Goal: Transaction & Acquisition: Subscribe to service/newsletter

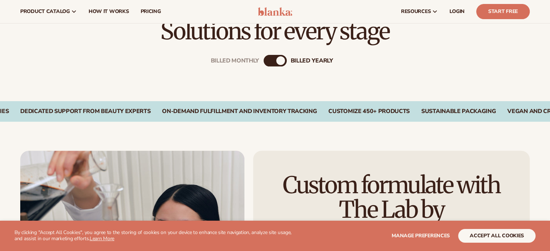
scroll to position [173, 0]
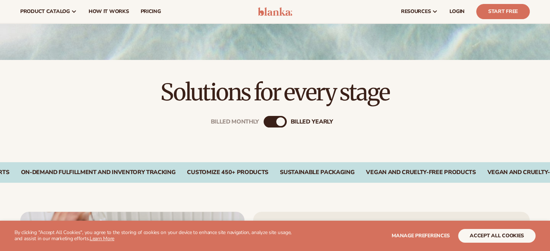
click at [280, 122] on div "billed Yearly" at bounding box center [280, 121] width 9 height 9
click at [272, 124] on div "Billed Monthly billed Yearly" at bounding box center [274, 122] width 23 height 12
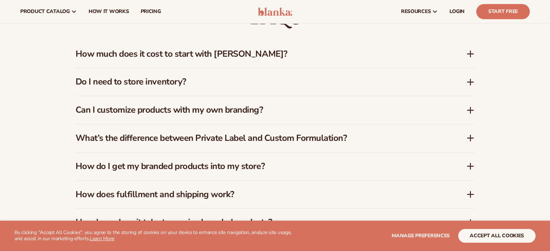
scroll to position [640, 0]
click at [287, 47] on div "How much does it cost to start with [PERSON_NAME]?" at bounding box center [275, 54] width 399 height 28
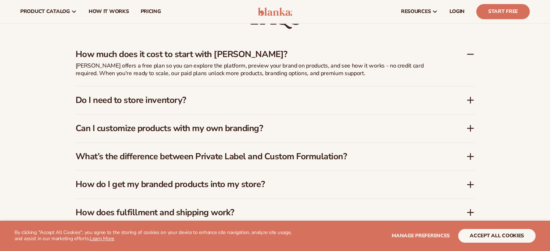
click at [254, 53] on h3 "How much does it cost to start with [PERSON_NAME]?" at bounding box center [260, 54] width 369 height 10
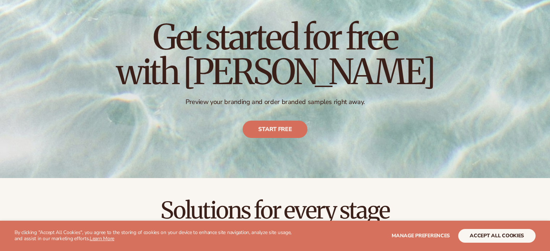
scroll to position [0, 0]
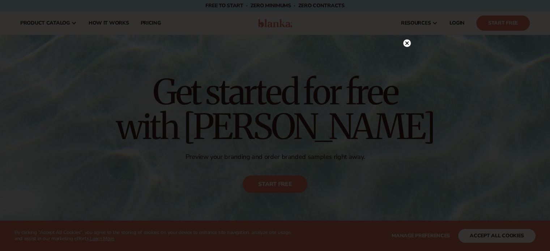
click at [405, 26] on div at bounding box center [275, 125] width 550 height 251
click at [408, 45] on circle at bounding box center [407, 43] width 8 height 8
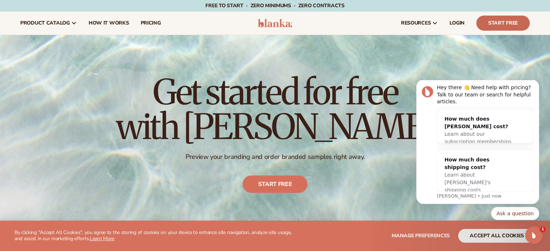
click at [502, 20] on link "Start Free" at bounding box center [502, 23] width 53 height 15
